Goal: Task Accomplishment & Management: Manage account settings

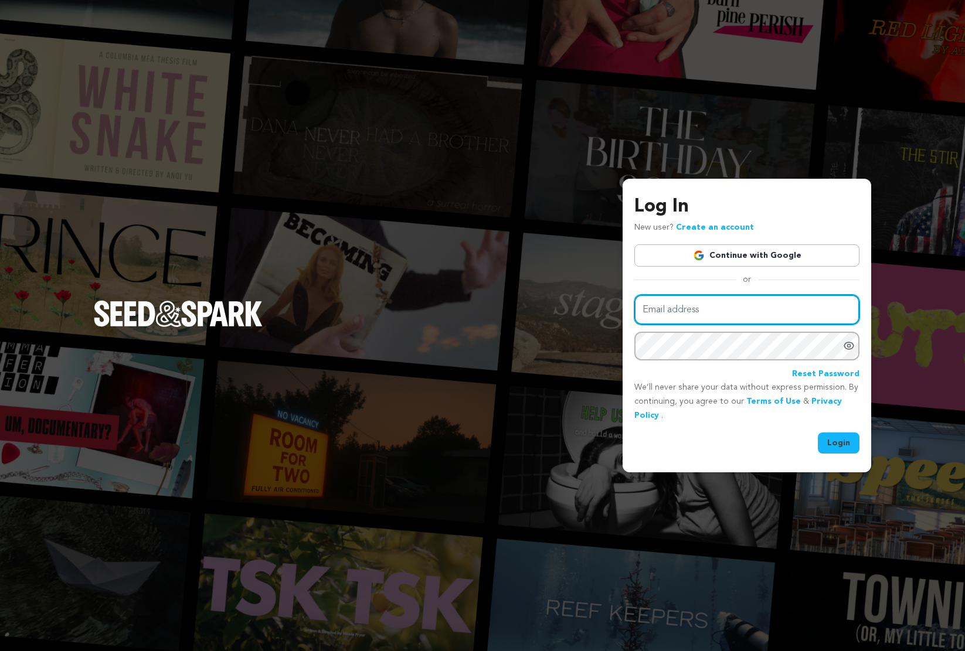
type input "[PERSON_NAME][EMAIL_ADDRESS][DOMAIN_NAME]"
click at [834, 433] on button "Login" at bounding box center [838, 442] width 42 height 21
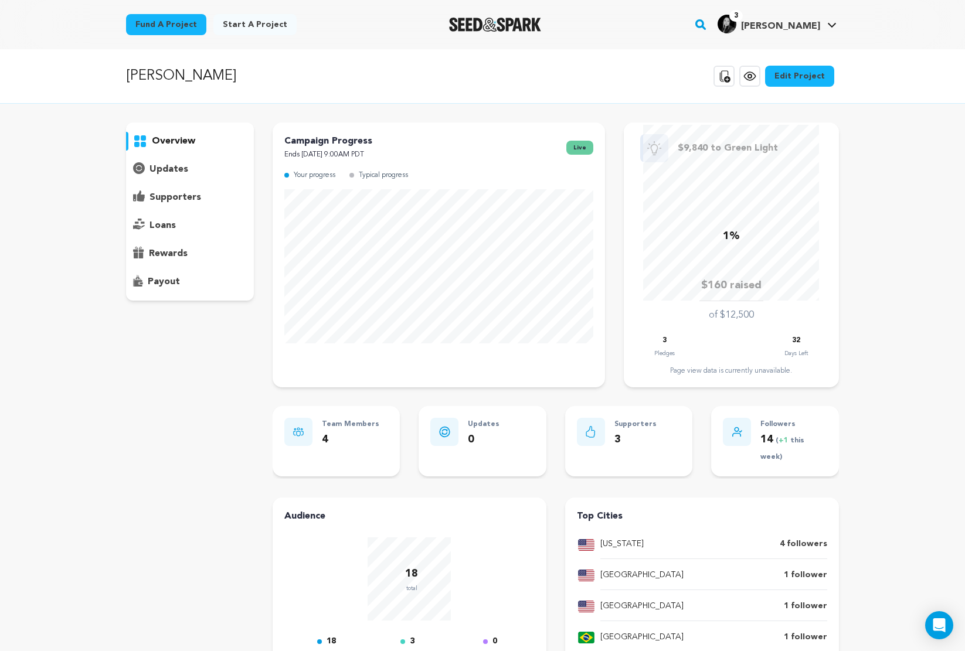
click at [757, 76] on icon at bounding box center [749, 76] width 14 height 14
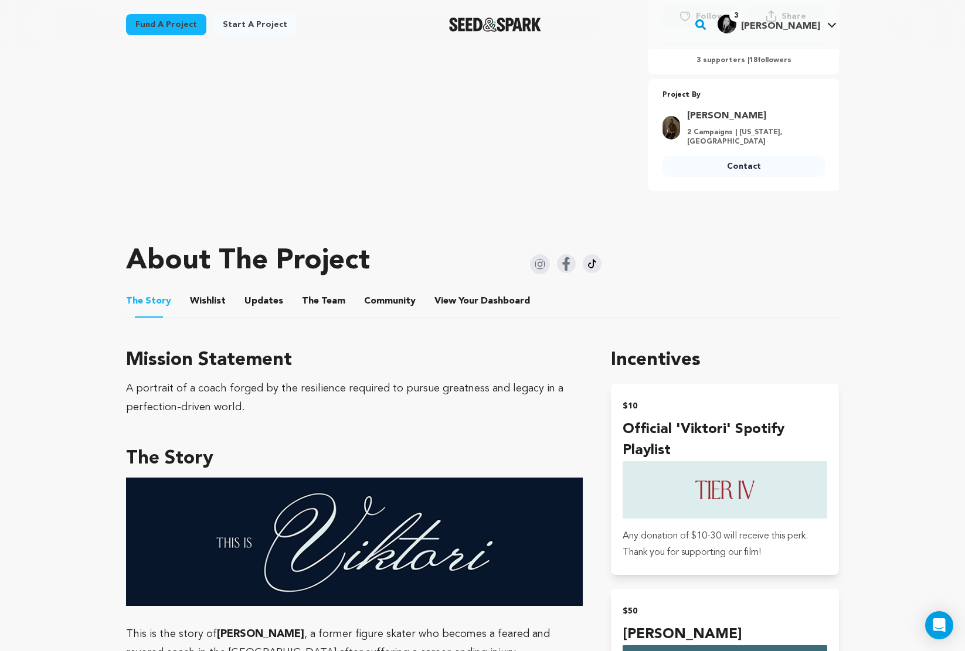
scroll to position [585, 0]
